Goal: Task Accomplishment & Management: Use online tool/utility

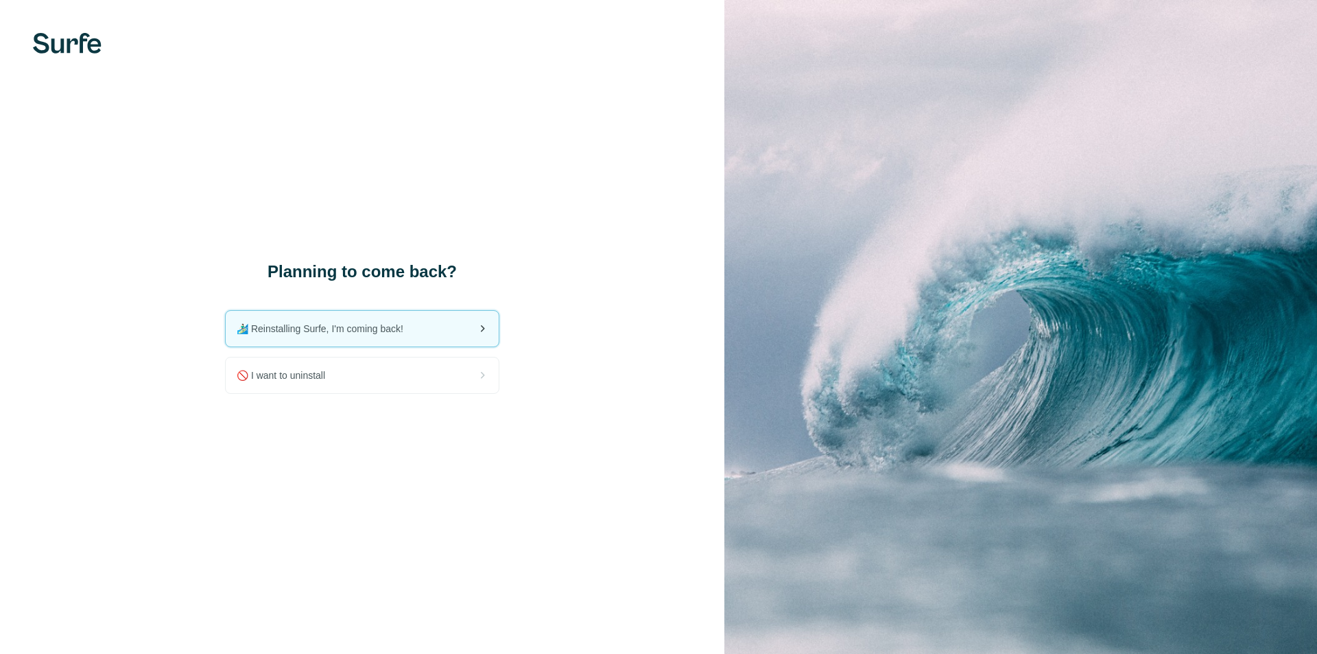
click at [327, 333] on span "🏄🏻‍♂️ Reinstalling Surfe, I'm coming back!" at bounding box center [326, 329] width 178 height 14
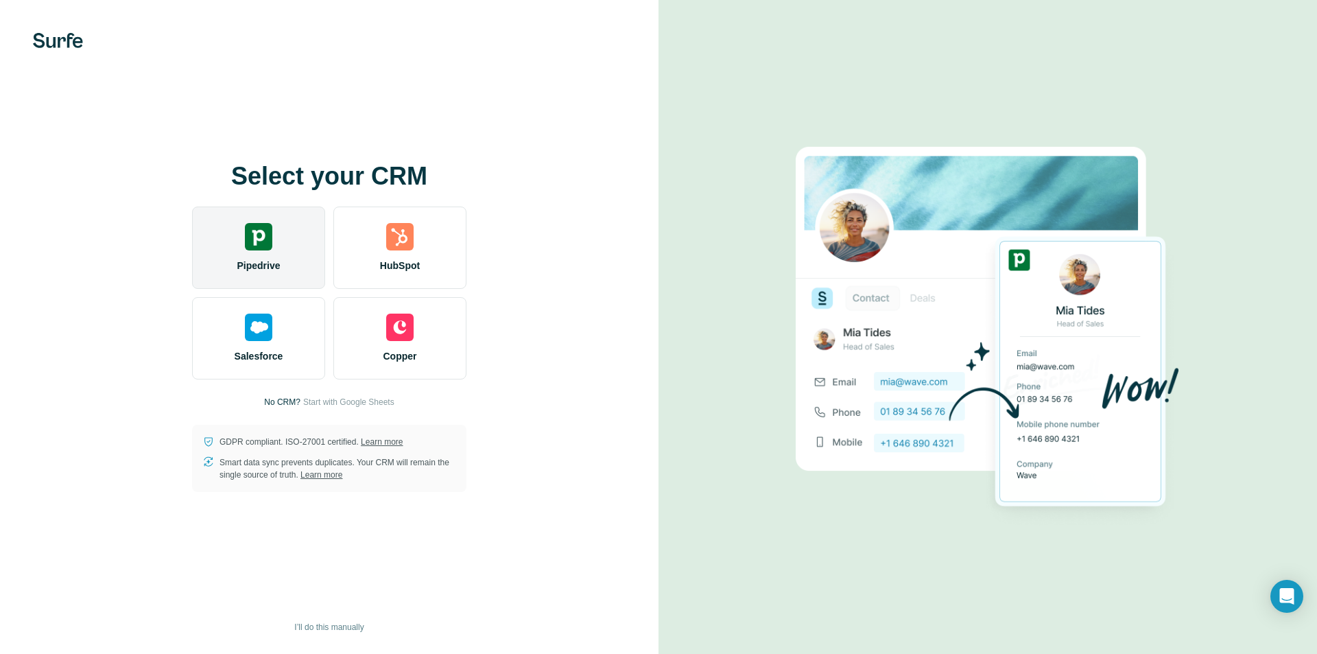
click at [308, 261] on div "Pipedrive" at bounding box center [258, 247] width 133 height 82
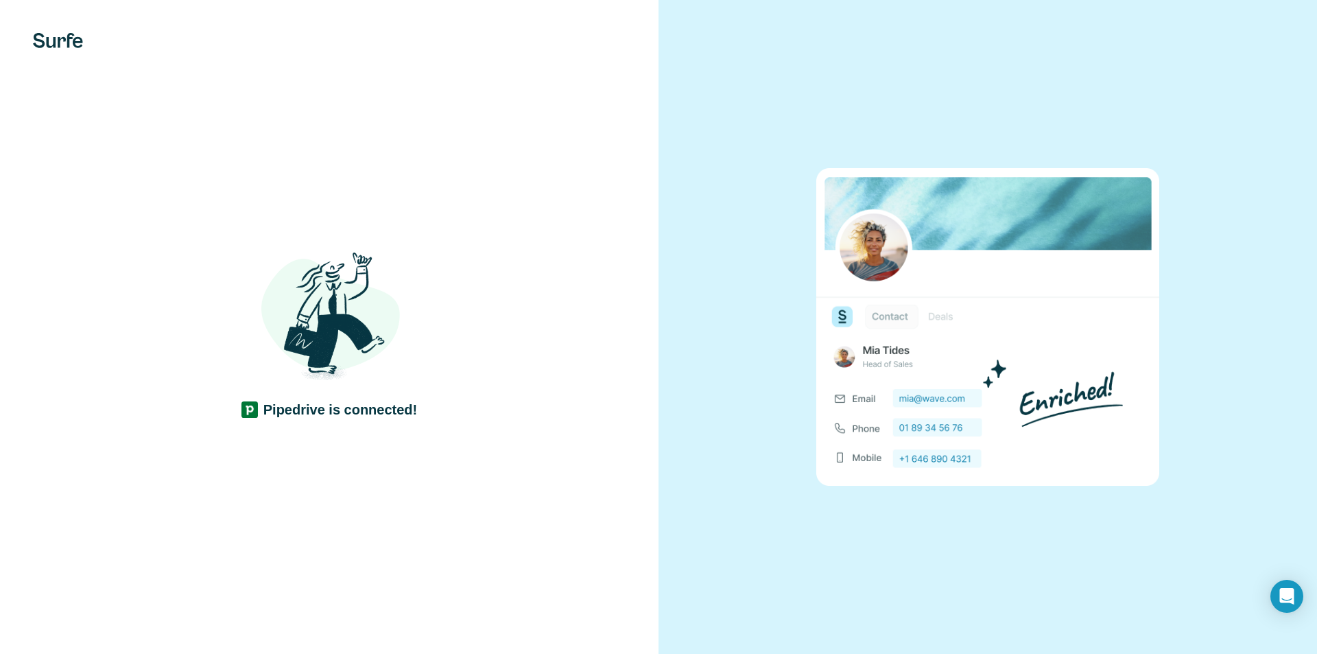
click at [401, 405] on h4 "Pipedrive is connected!" at bounding box center [340, 409] width 154 height 19
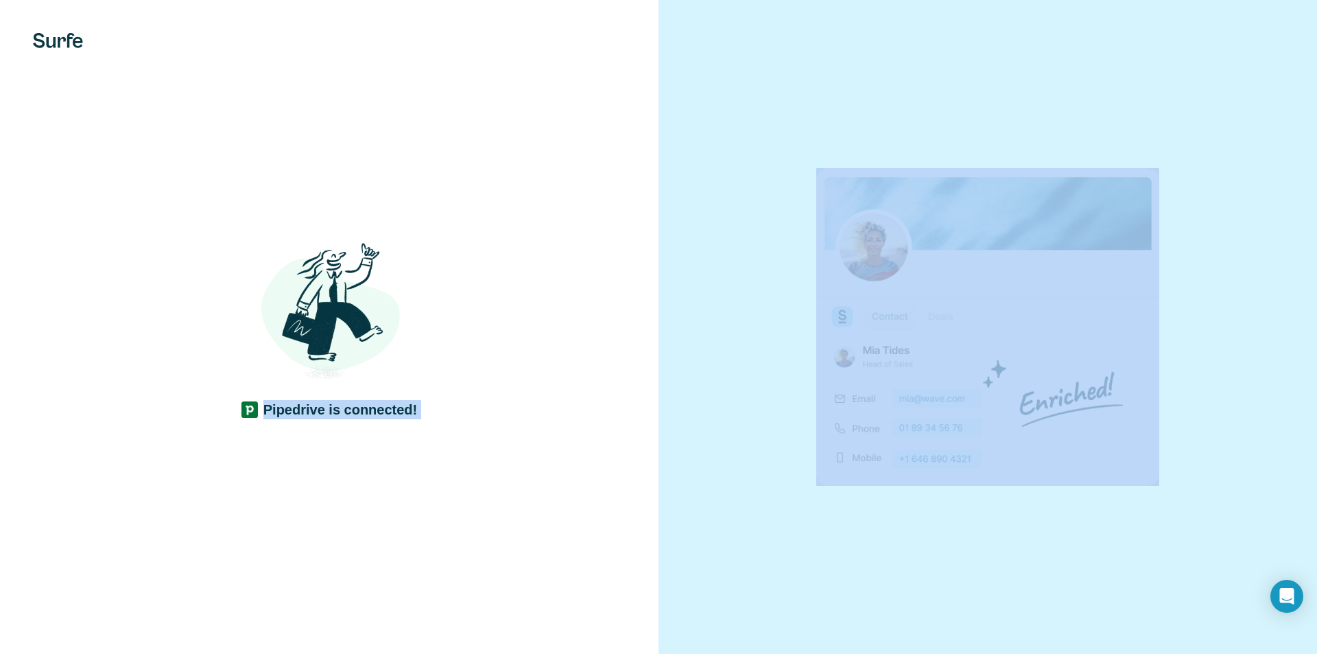
click at [401, 405] on h4 "Pipedrive is connected!" at bounding box center [340, 409] width 154 height 19
